Goal: Task Accomplishment & Management: Manage account settings

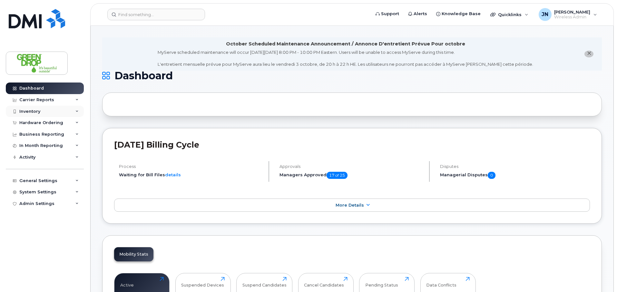
click at [42, 114] on div "Inventory" at bounding box center [45, 112] width 78 height 12
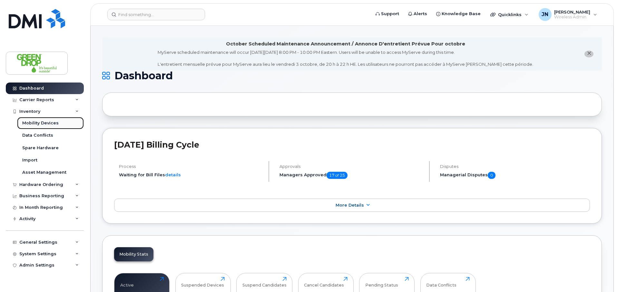
click at [55, 124] on div "Mobility Devices" at bounding box center [40, 123] width 36 height 6
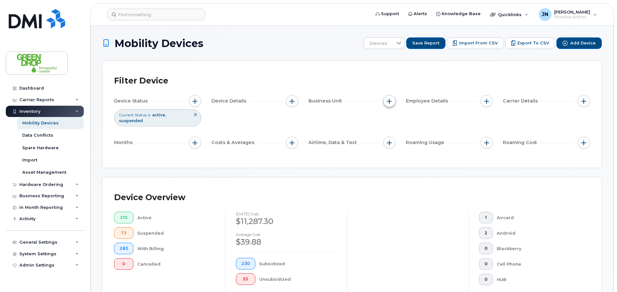
click at [391, 103] on span "button" at bounding box center [389, 101] width 5 height 5
click at [391, 129] on input "Branch" at bounding box center [391, 130] width 5 height 5
checkbox input "true"
click at [416, 154] on li at bounding box center [432, 158] width 56 height 9
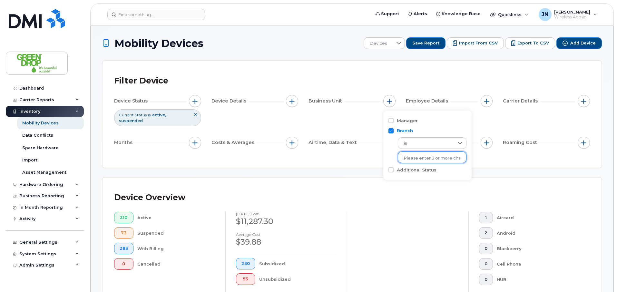
click at [415, 158] on input "text" at bounding box center [432, 159] width 56 height 6
type input "Red Deer"
click at [428, 184] on li "- Red Deer BB" at bounding box center [427, 184] width 59 height 12
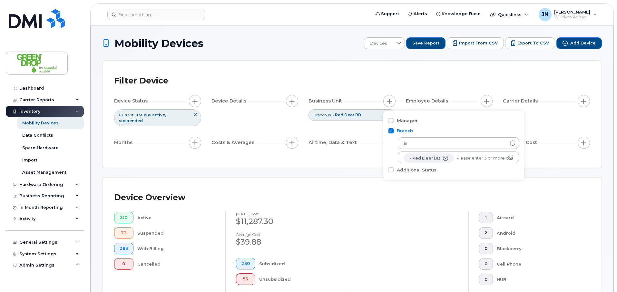
click at [329, 190] on div "Device Overview" at bounding box center [352, 197] width 476 height 17
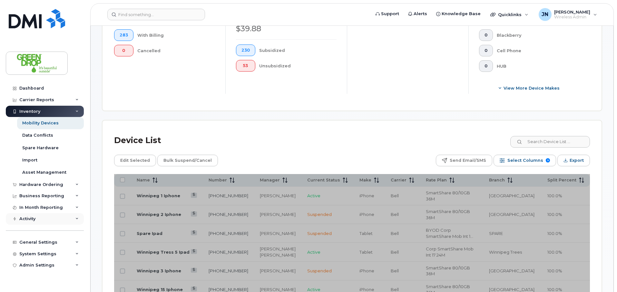
scroll to position [213, 0]
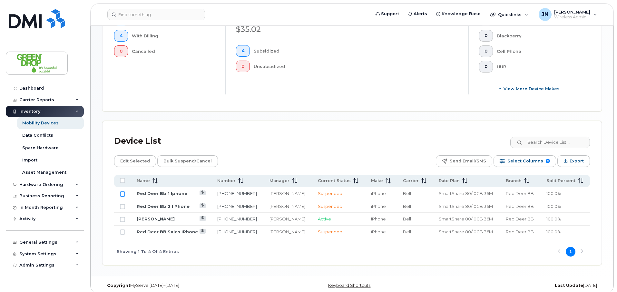
click at [123, 192] on input "Row Unselected" at bounding box center [122, 194] width 5 height 5
checkbox input "true"
click at [162, 191] on link "Red Deer Bb 1 Iphone" at bounding box center [162, 193] width 51 height 5
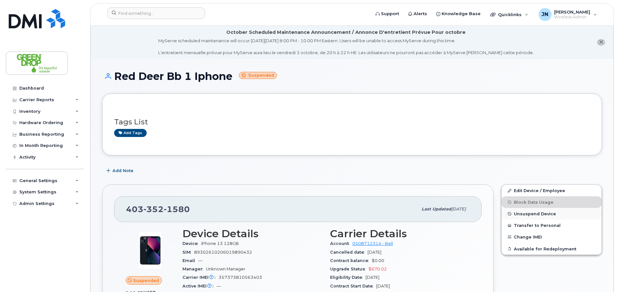
click at [539, 213] on span "Unsuspend Device" at bounding box center [535, 214] width 42 height 5
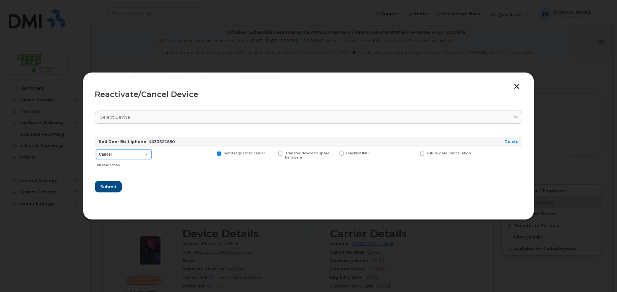
click at [130, 156] on select "Cancel Suspend - Extend Suspension Reactivate" at bounding box center [123, 155] width 55 height 10
select select "[object Object]"
click at [96, 150] on select "Cancel Suspend - Extend Suspension Reactivate" at bounding box center [123, 155] width 55 height 10
click at [107, 188] on span "Submit" at bounding box center [108, 187] width 16 height 6
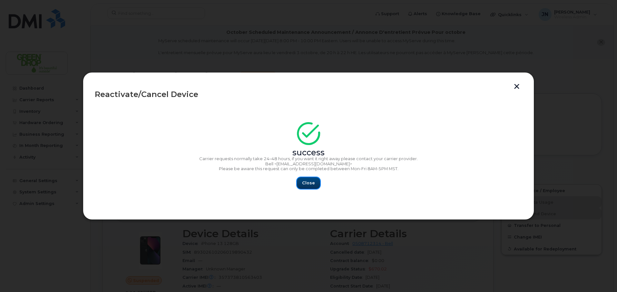
click at [303, 183] on span "Close" at bounding box center [308, 183] width 13 height 6
